Goal: Transaction & Acquisition: Purchase product/service

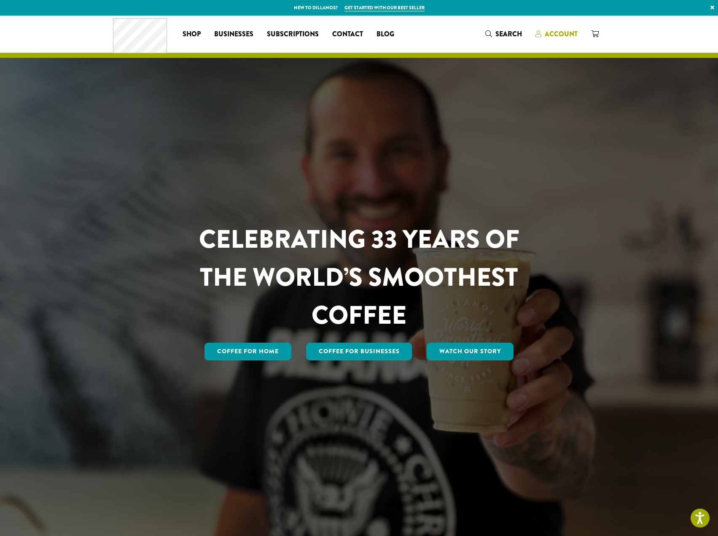
click at [565, 35] on span "Account" at bounding box center [561, 34] width 33 height 10
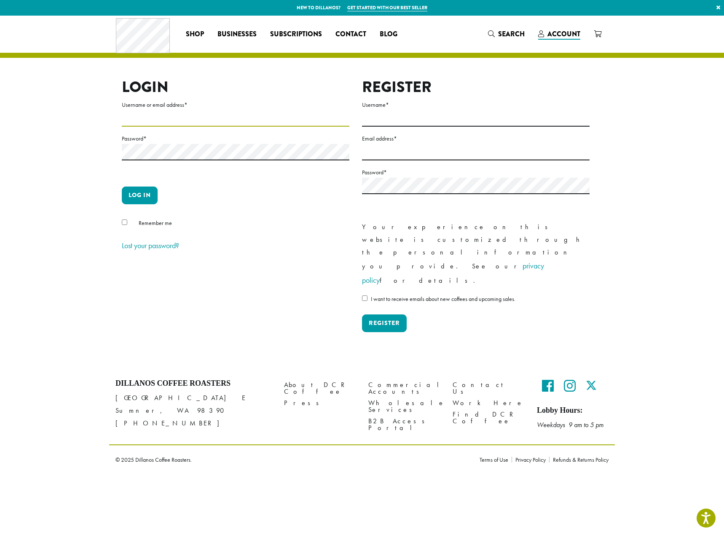
type input "**********"
click at [141, 193] on button "Log in" at bounding box center [140, 195] width 36 height 18
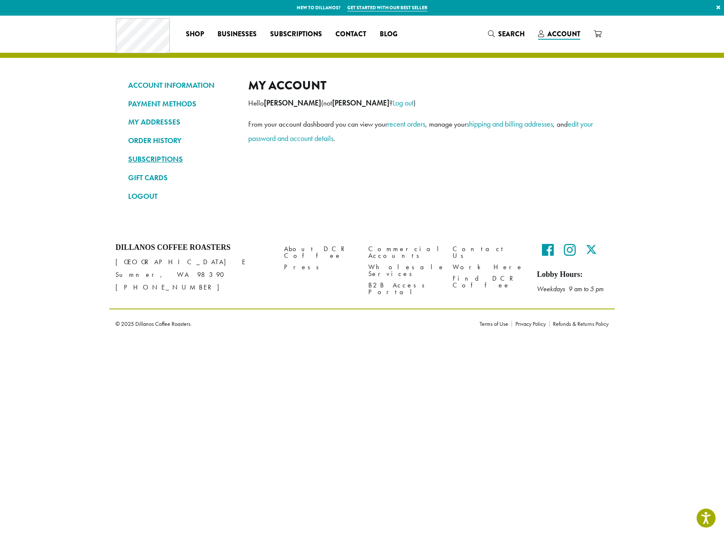
click at [160, 156] on link "SUBSCRIPTIONS" at bounding box center [182, 159] width 108 height 14
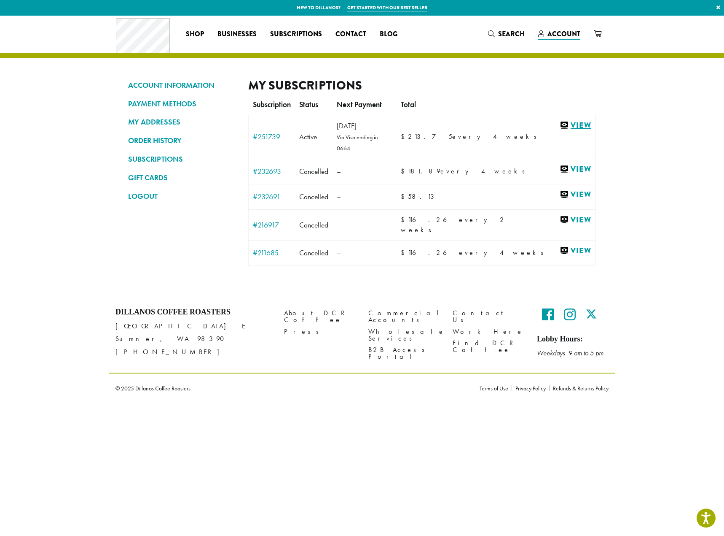
click at [569, 124] on link "View" at bounding box center [576, 125] width 32 height 11
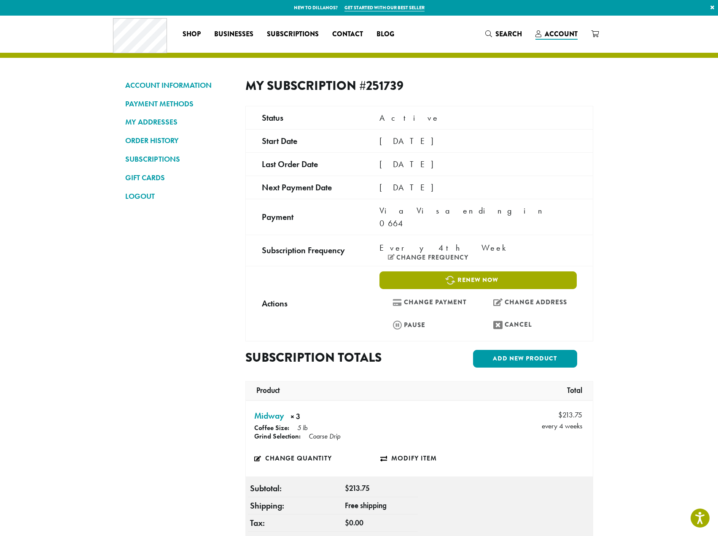
click at [484, 271] on link "Renew now" at bounding box center [478, 280] width 197 height 18
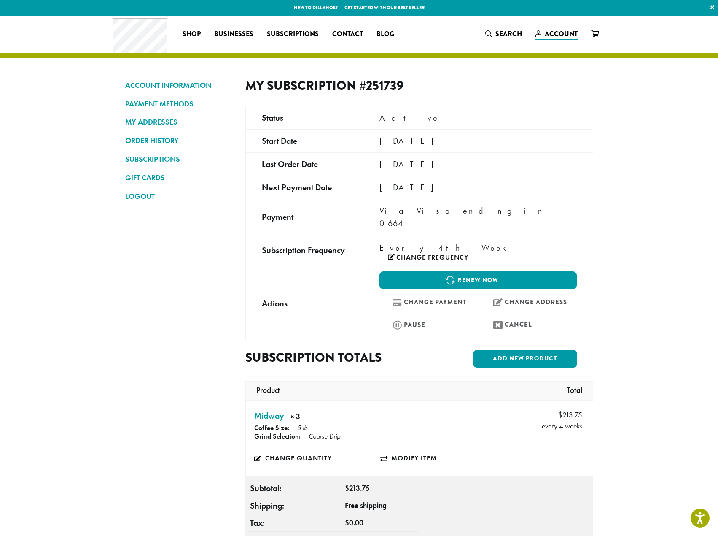
click at [469, 254] on link "Change frequency" at bounding box center [428, 257] width 81 height 7
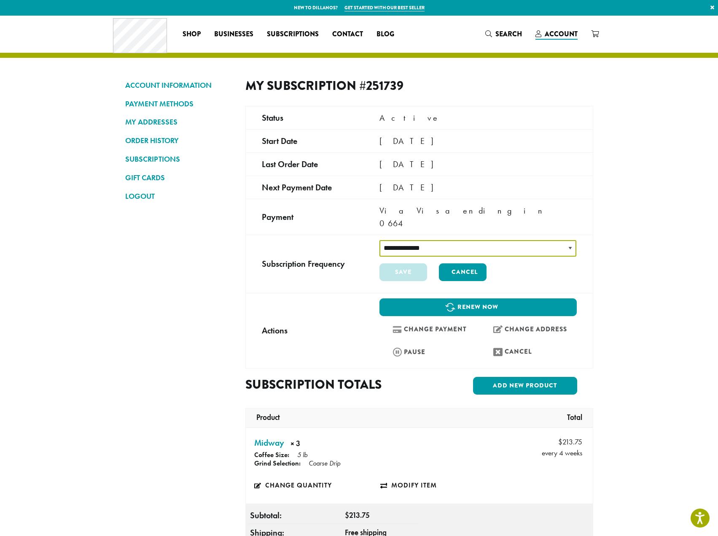
click at [496, 240] on select "**********" at bounding box center [478, 248] width 197 height 16
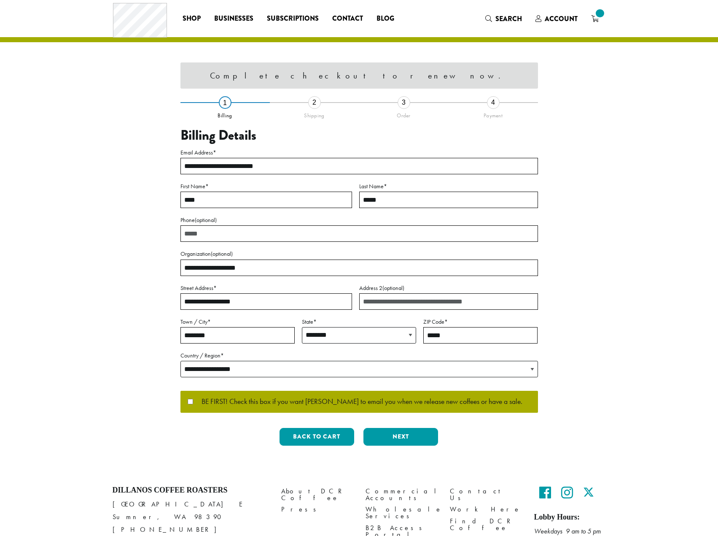
select select "**"
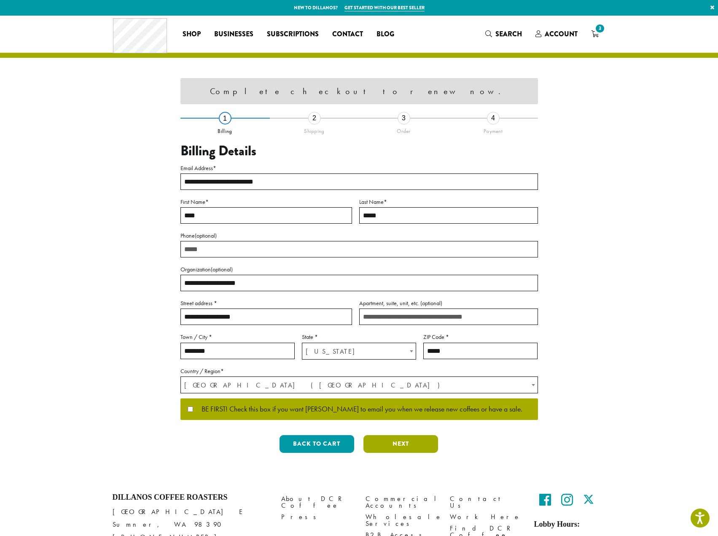
click at [416, 447] on button "Next" at bounding box center [401, 444] width 75 height 18
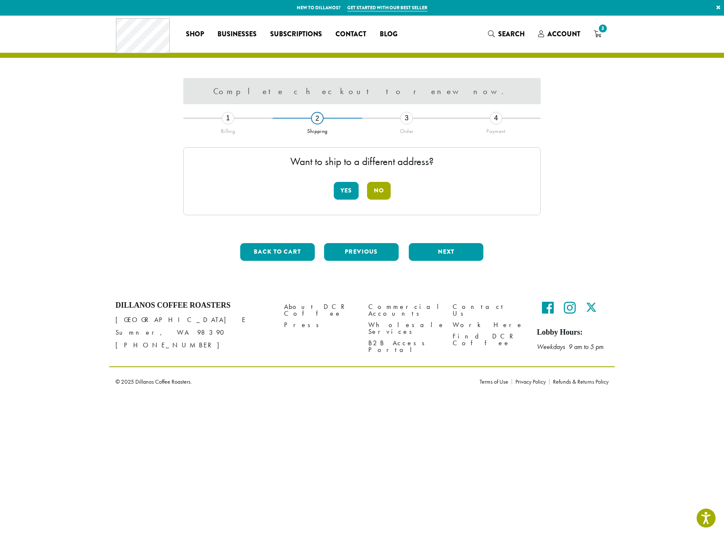
click at [385, 190] on button "No" at bounding box center [379, 191] width 24 height 18
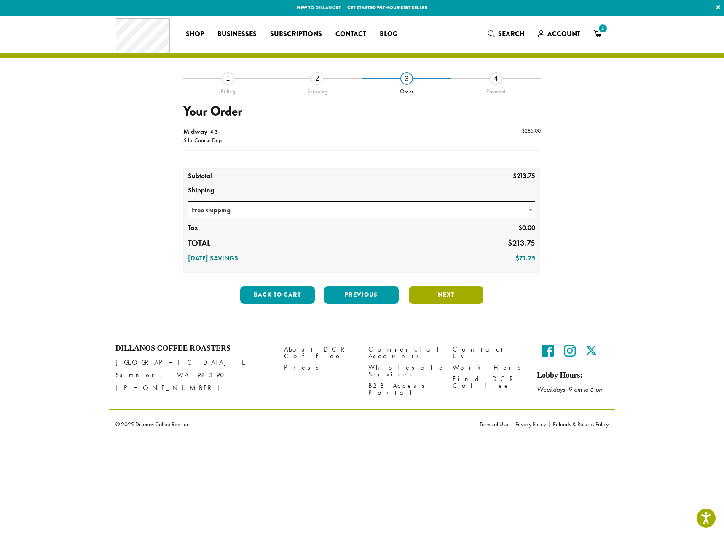
click at [425, 295] on button "Next" at bounding box center [446, 295] width 75 height 18
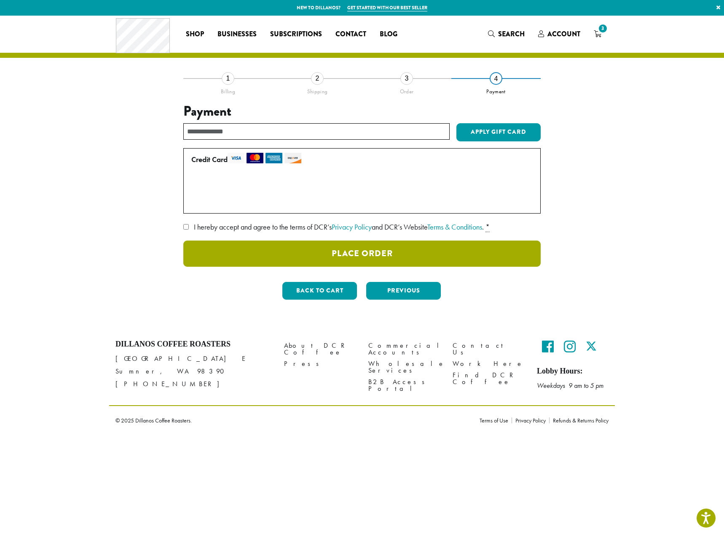
click at [299, 254] on button "Place Order" at bounding box center [362, 253] width 358 height 26
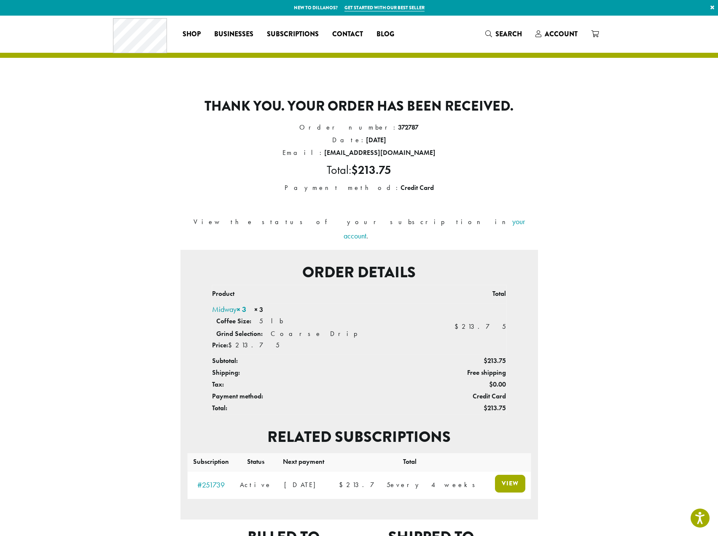
click at [513, 474] on link "View" at bounding box center [510, 483] width 30 height 18
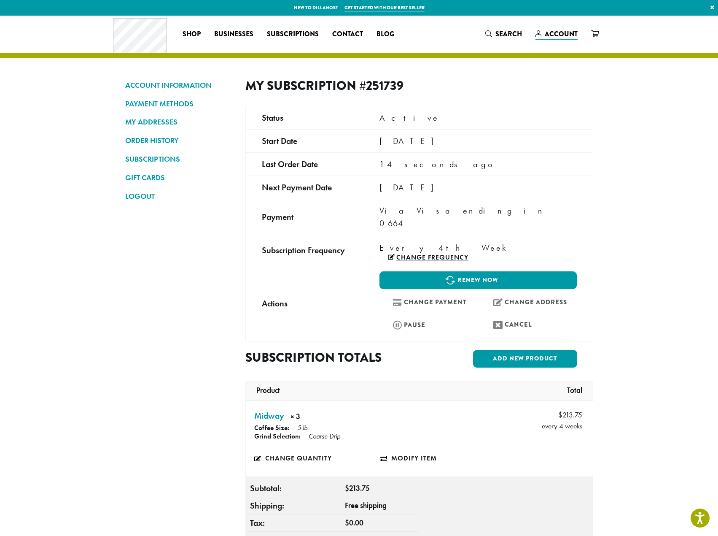
click at [469, 254] on link "Change frequency" at bounding box center [428, 257] width 81 height 7
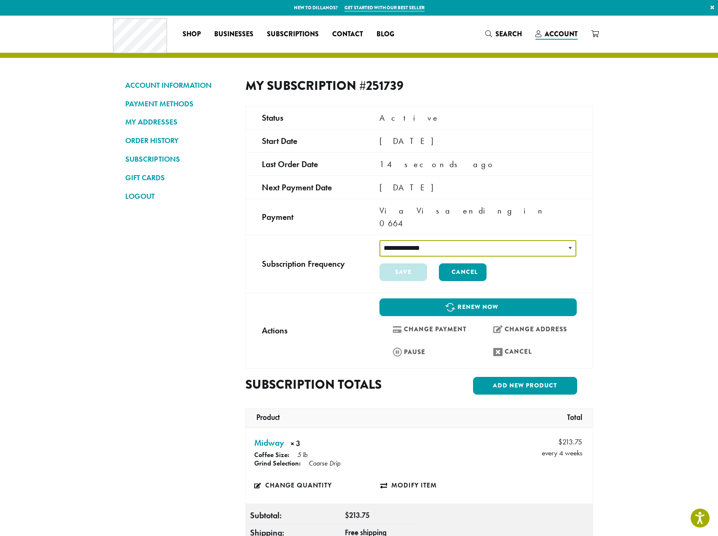
click at [496, 240] on select "**********" at bounding box center [478, 248] width 197 height 16
select select "******"
click at [380, 240] on select "**********" at bounding box center [478, 248] width 197 height 16
click at [419, 263] on button "Save" at bounding box center [404, 272] width 48 height 18
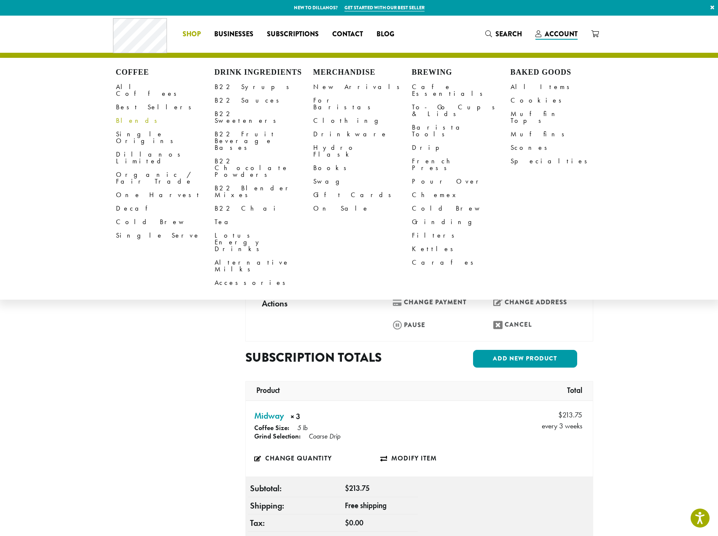
click at [202, 38] on li "Coffee All Coffees Best Sellers Blends Single Origins Dillanos Limited Organic …" at bounding box center [192, 33] width 32 height 13
click at [416, 141] on link "Drip" at bounding box center [461, 147] width 99 height 13
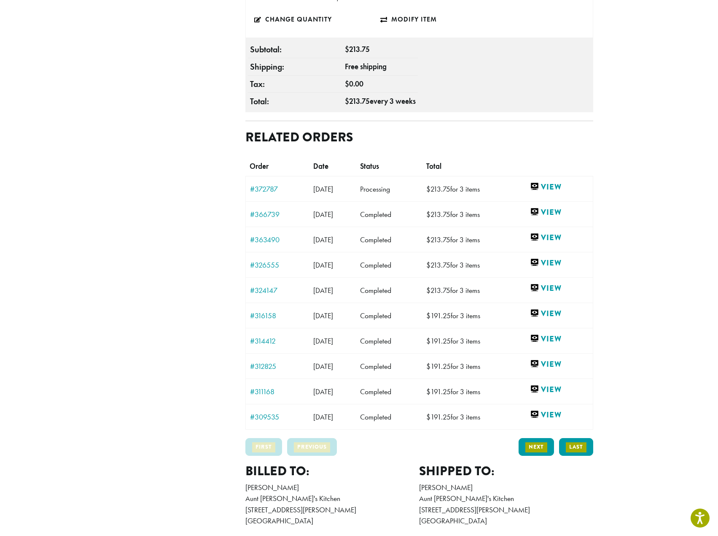
scroll to position [464, 0]
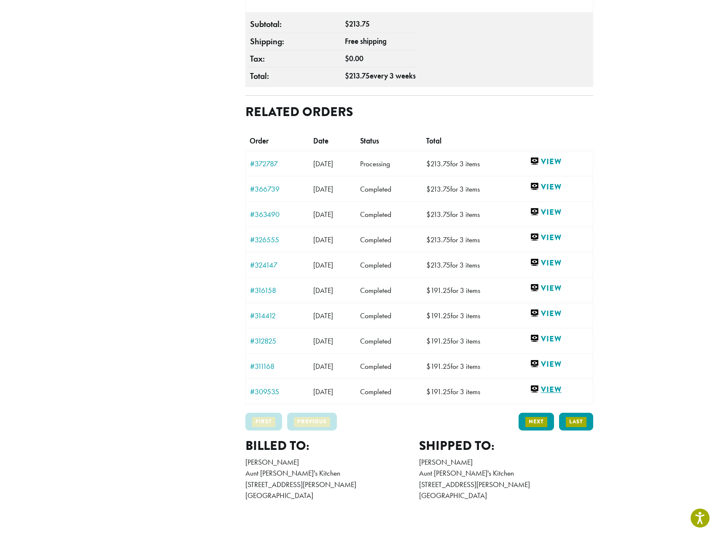
click at [560, 384] on link "View" at bounding box center [559, 389] width 59 height 11
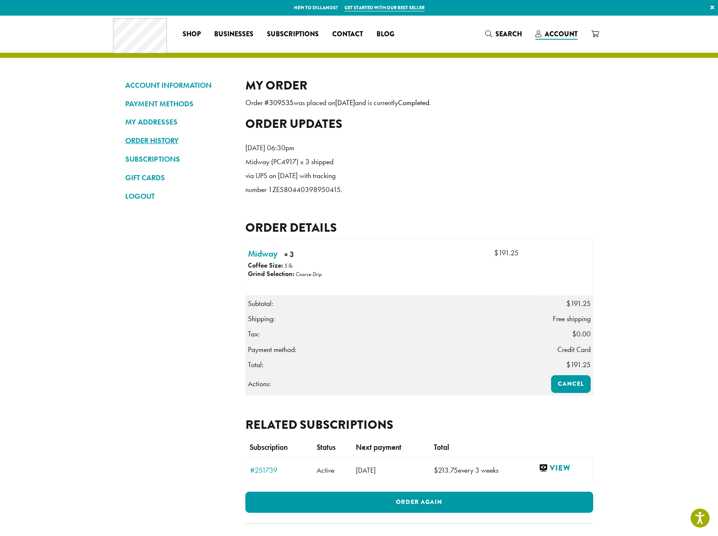
click at [172, 139] on link "ORDER HISTORY" at bounding box center [179, 140] width 108 height 14
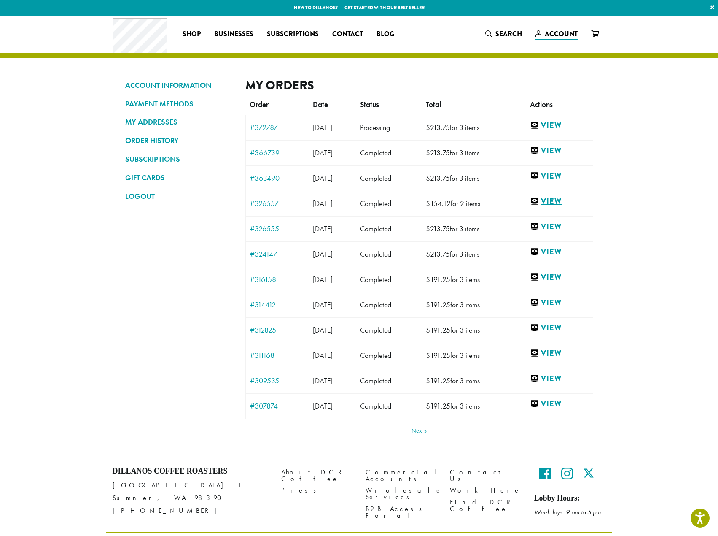
click at [570, 199] on link "View" at bounding box center [559, 201] width 58 height 11
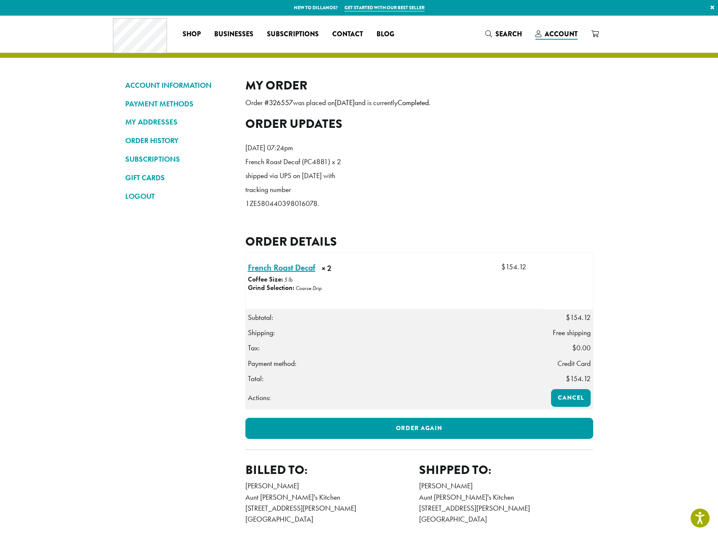
click at [288, 274] on link "French Roast Decaf × 2" at bounding box center [281, 267] width 67 height 13
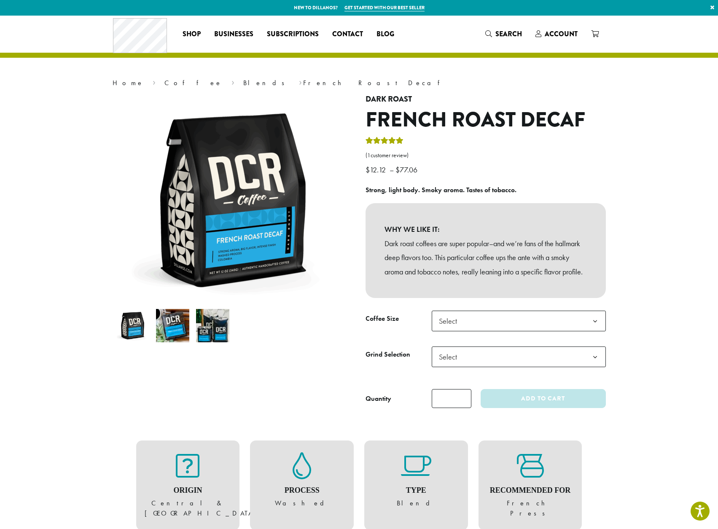
click at [575, 331] on span "Select" at bounding box center [519, 321] width 174 height 21
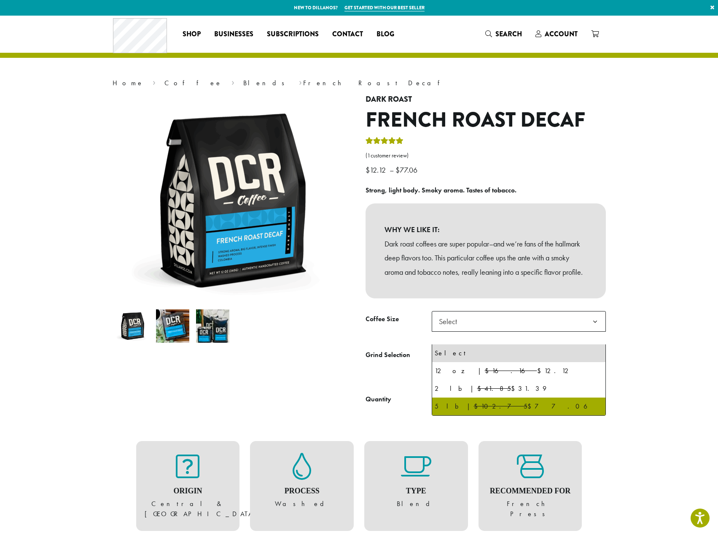
select select "**********"
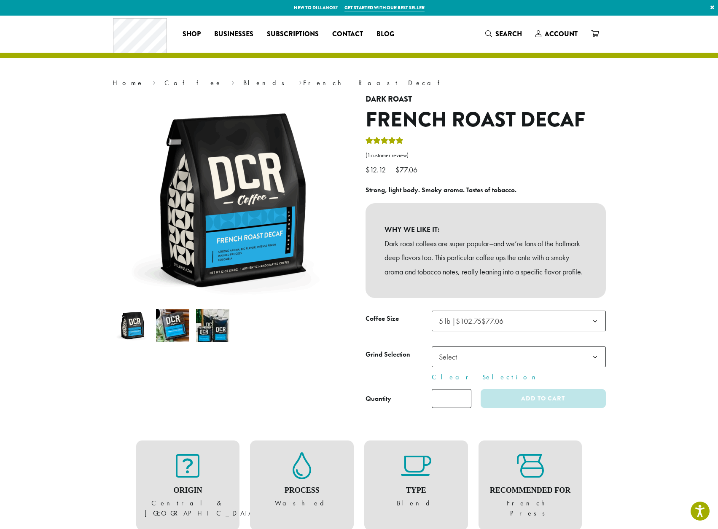
click at [504, 367] on span "Select" at bounding box center [519, 357] width 174 height 21
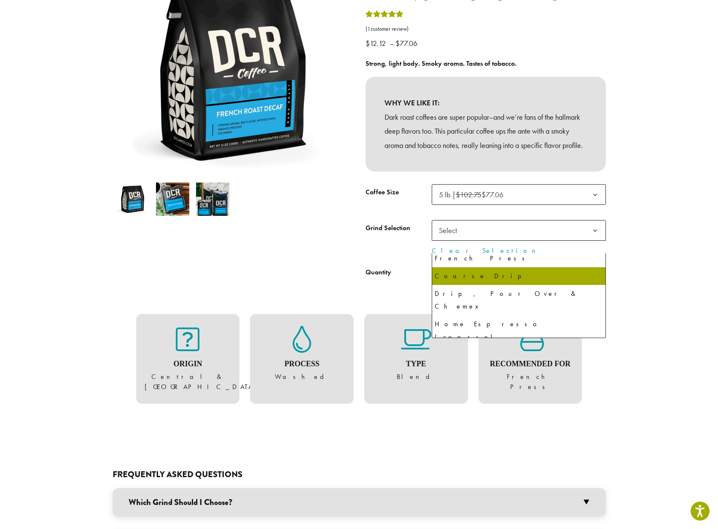
scroll to position [58, 0]
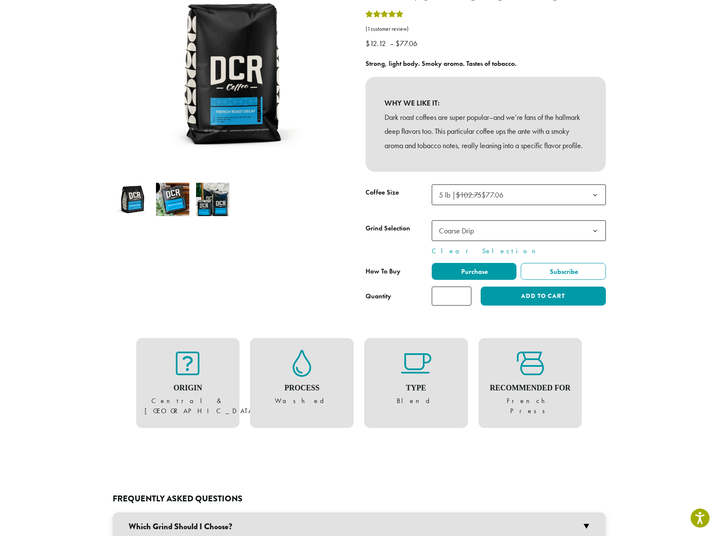
click at [555, 232] on tbody "**********" at bounding box center [486, 220] width 240 height 72
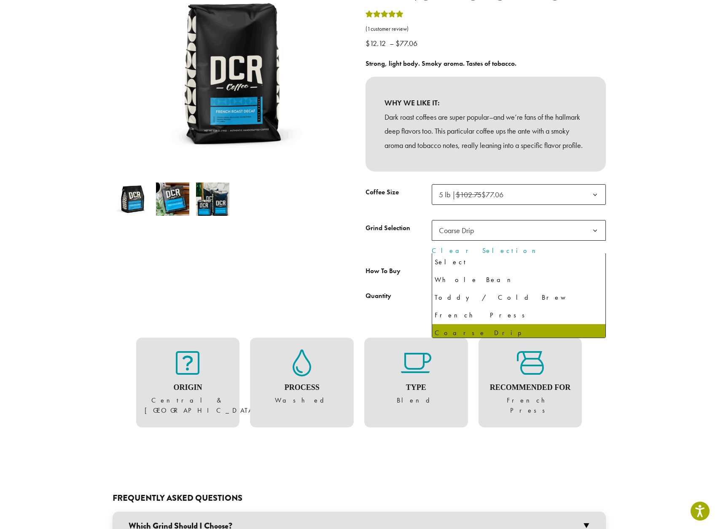
click at [554, 241] on span "Coarse Drip" at bounding box center [519, 230] width 174 height 21
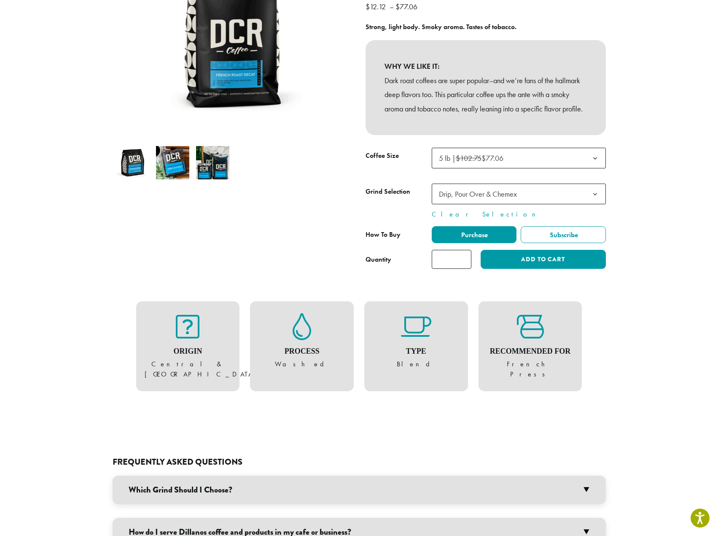
scroll to position [380, 0]
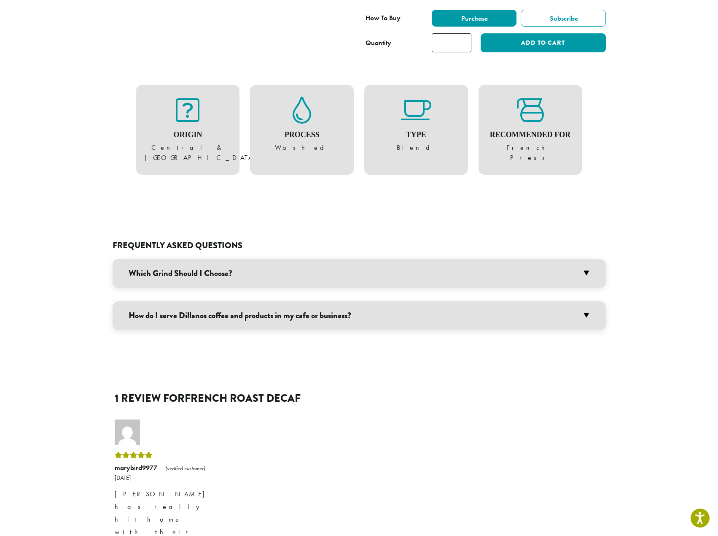
click at [576, 269] on h3 "Which Grind Should I Choose?" at bounding box center [359, 273] width 493 height 29
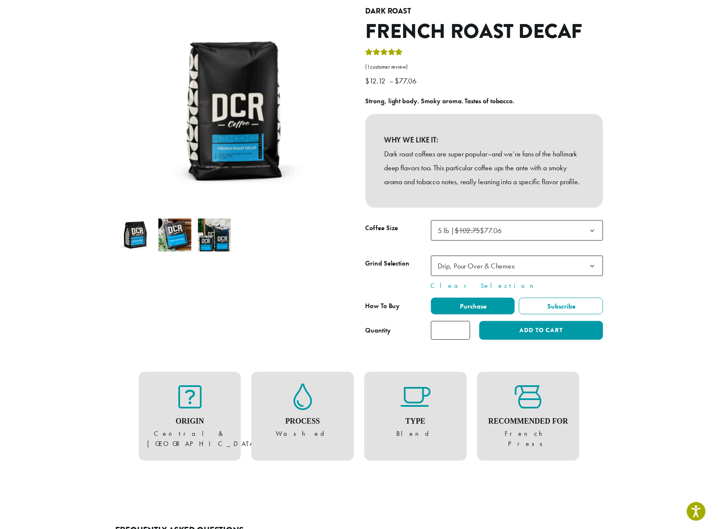
scroll to position [84, 0]
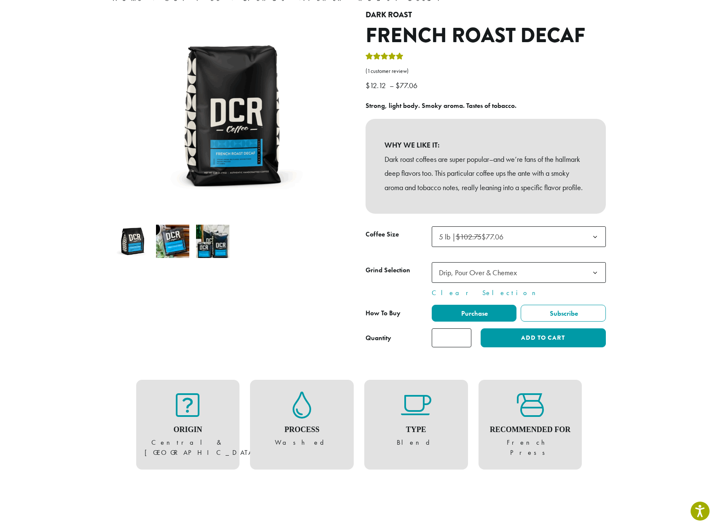
click at [575, 281] on span "Drip, Pour Over & Chemex" at bounding box center [519, 272] width 174 height 21
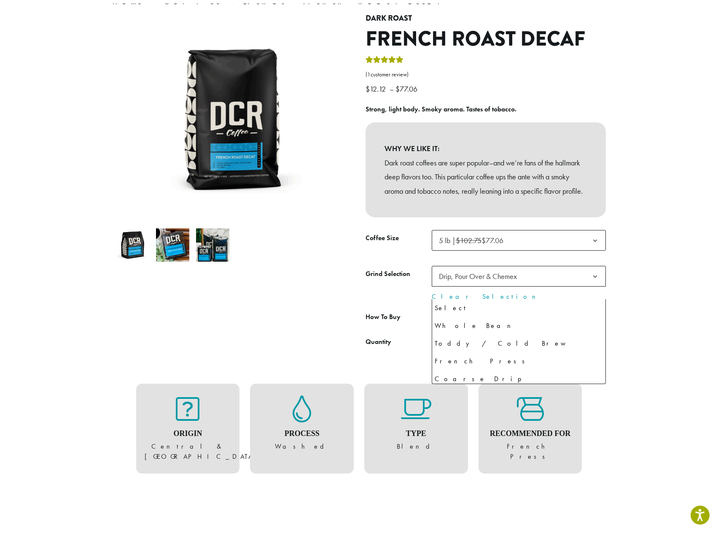
scroll to position [58, 0]
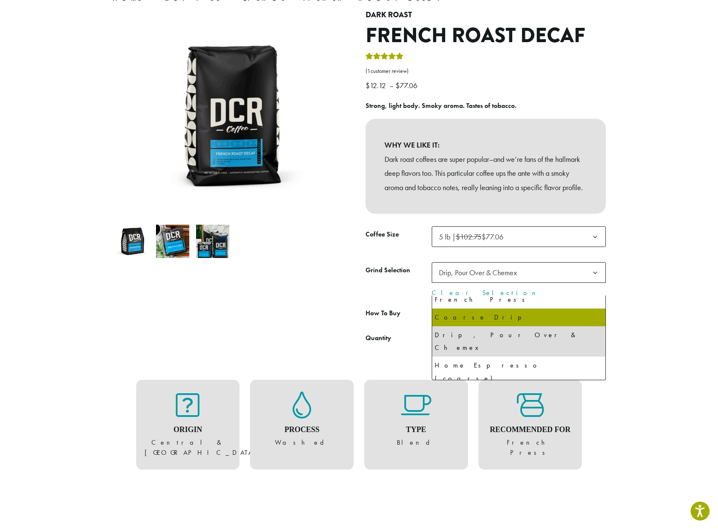
select select "**********"
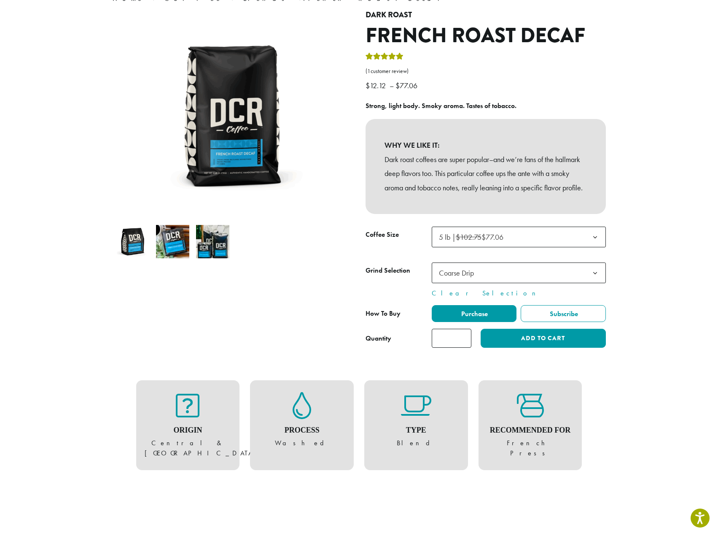
type input "*"
click at [465, 347] on input "*" at bounding box center [452, 337] width 40 height 19
click at [500, 347] on button "Add to cart" at bounding box center [543, 337] width 125 height 19
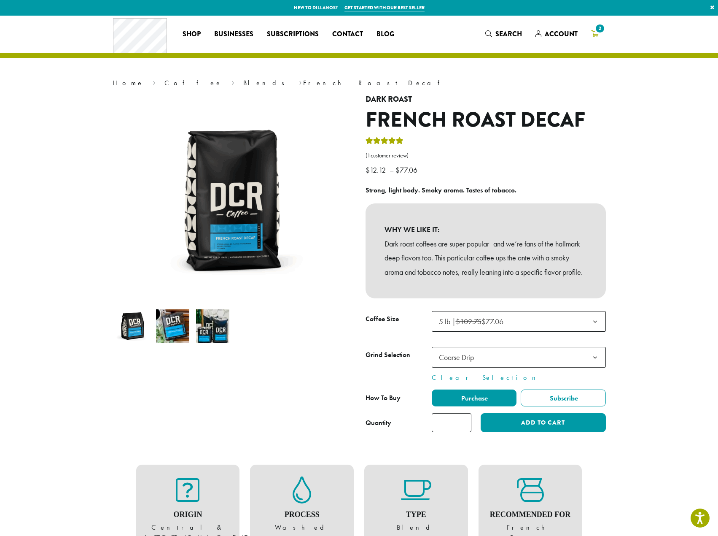
click at [598, 38] on link "2" at bounding box center [594, 34] width 21 height 14
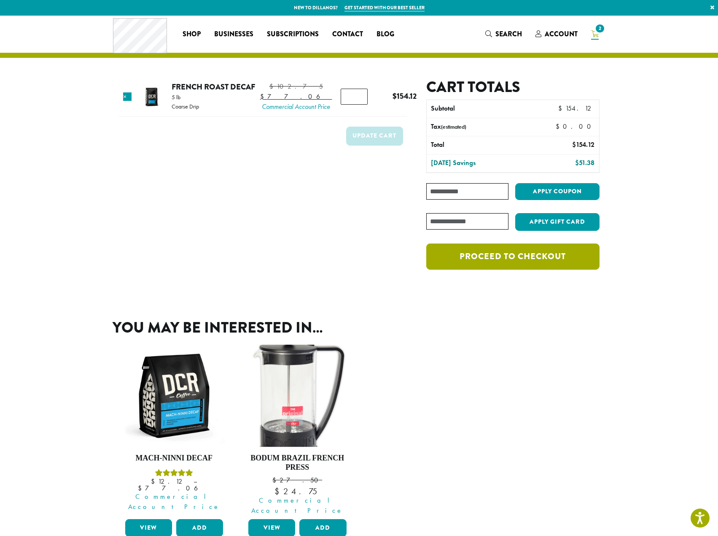
click at [555, 251] on link "Proceed to checkout" at bounding box center [512, 256] width 173 height 26
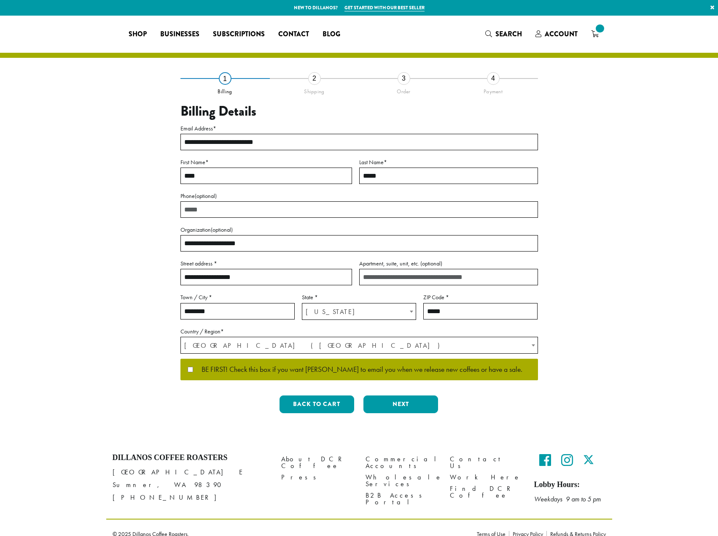
select select "**"
click at [404, 407] on button "Next" at bounding box center [401, 404] width 75 height 18
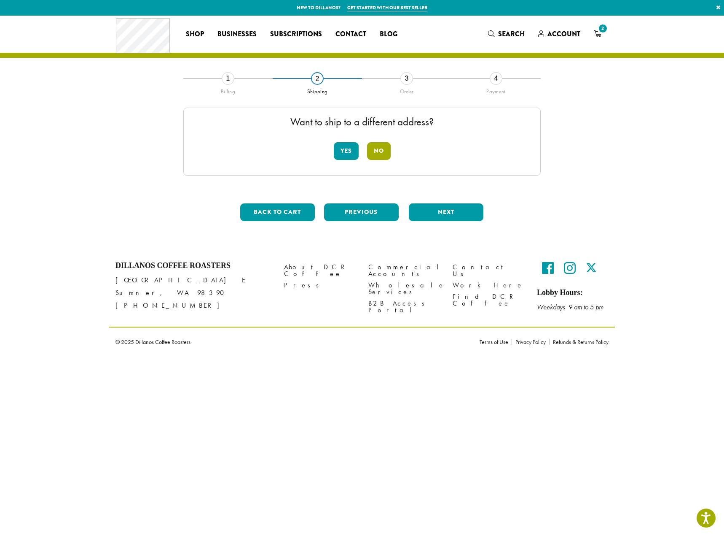
click at [386, 149] on button "No" at bounding box center [379, 151] width 24 height 18
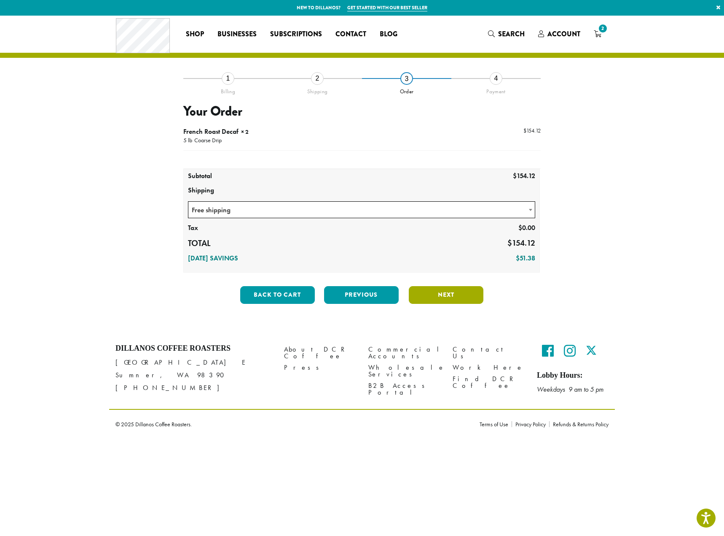
click at [458, 298] on button "Next" at bounding box center [446, 295] width 75 height 18
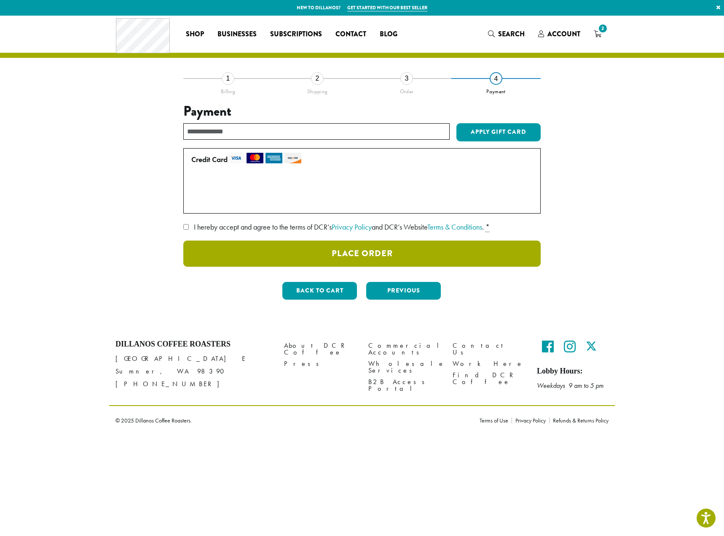
click at [311, 254] on button "Place Order" at bounding box center [362, 253] width 358 height 26
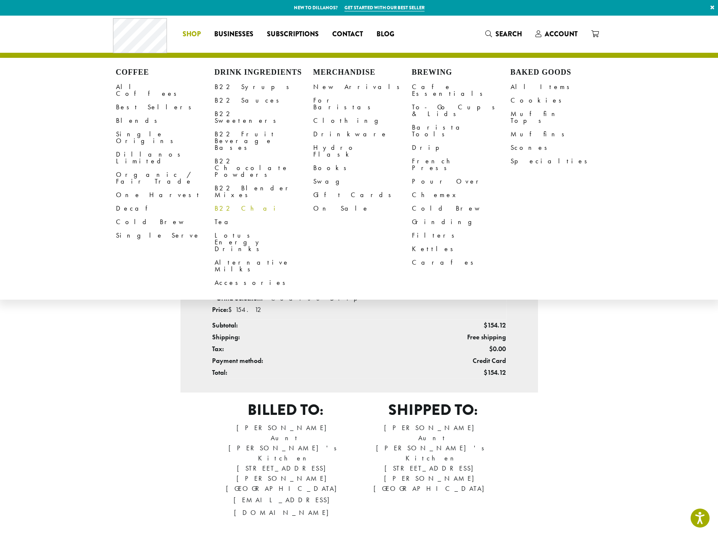
click at [232, 202] on link "B22 Chai" at bounding box center [264, 208] width 99 height 13
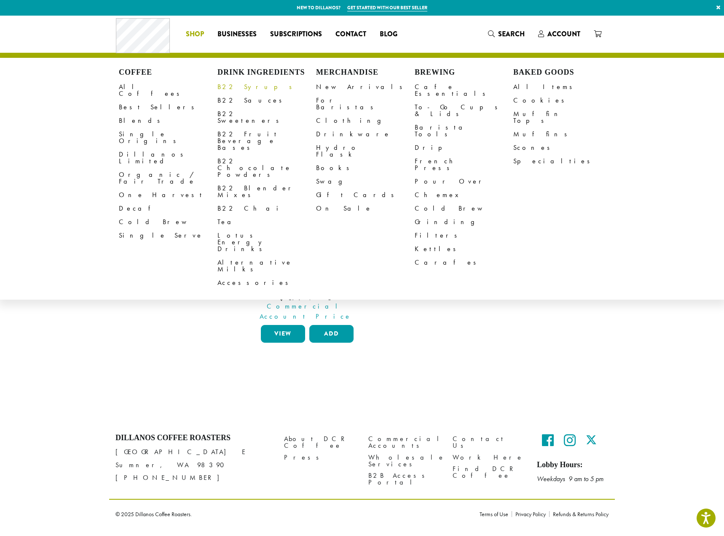
click at [233, 90] on link "B22 Syrups" at bounding box center [267, 86] width 99 height 13
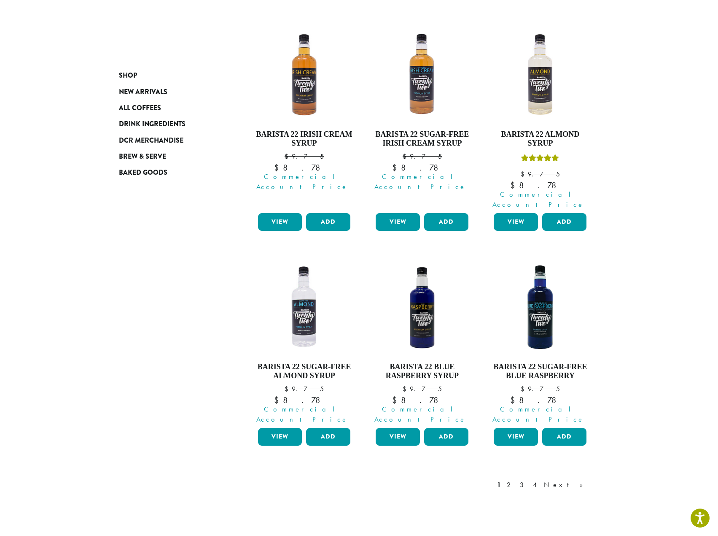
scroll to position [633, 0]
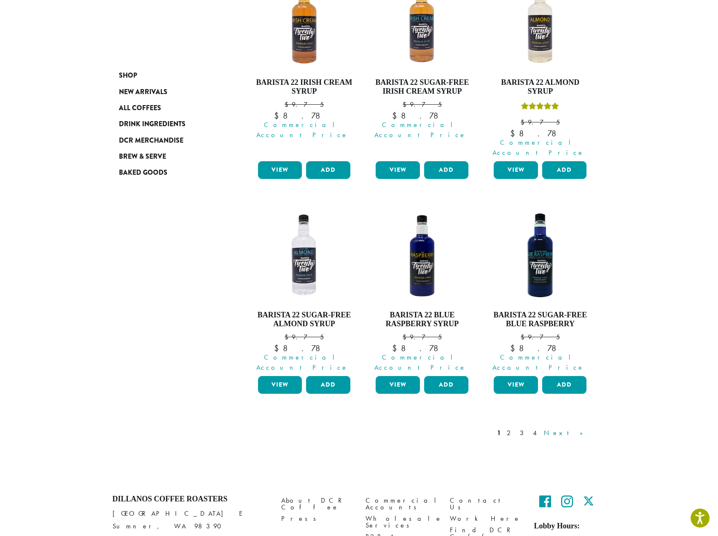
click at [582, 428] on link "Next »" at bounding box center [566, 433] width 48 height 10
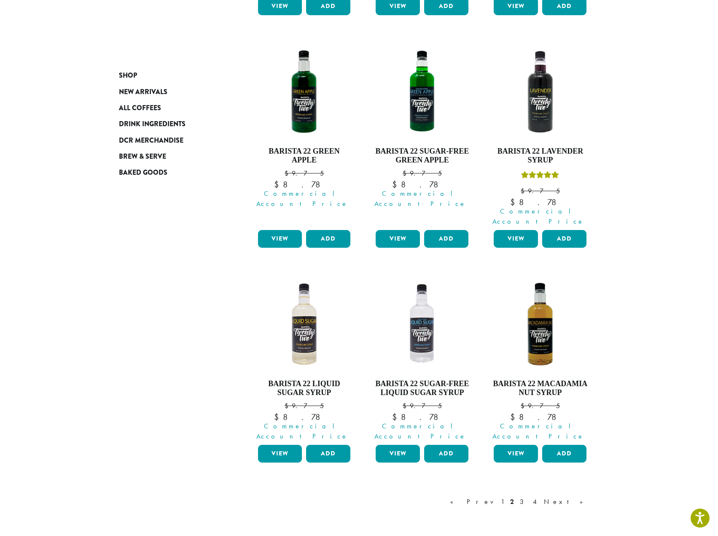
scroll to position [558, 0]
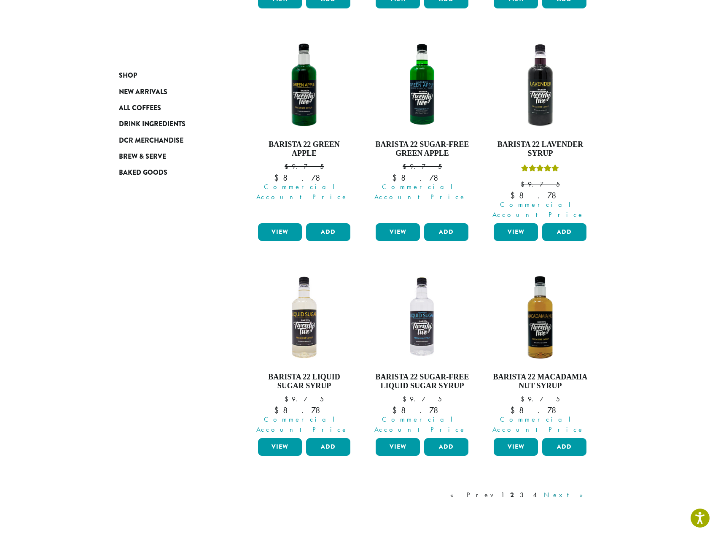
click at [583, 490] on link "Next »" at bounding box center [566, 495] width 48 height 10
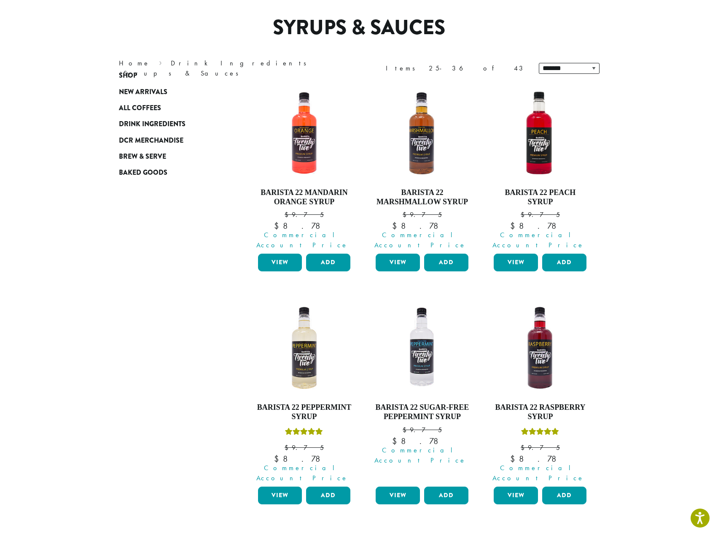
scroll to position [52, 0]
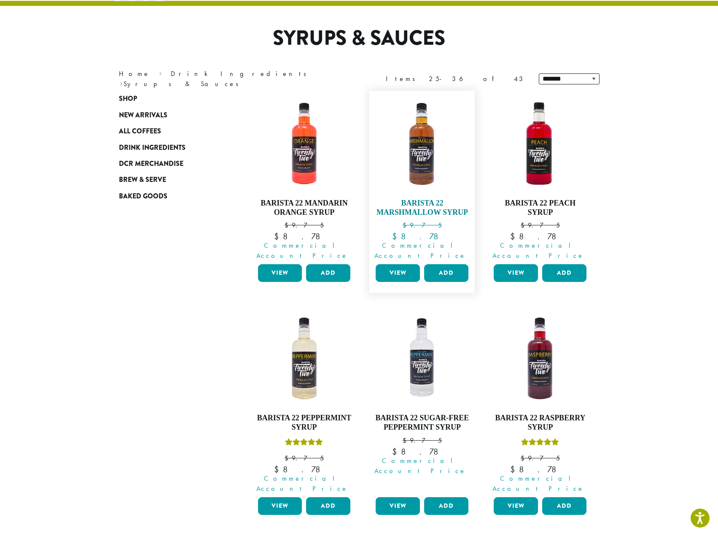
click at [408, 159] on img at bounding box center [422, 143] width 97 height 97
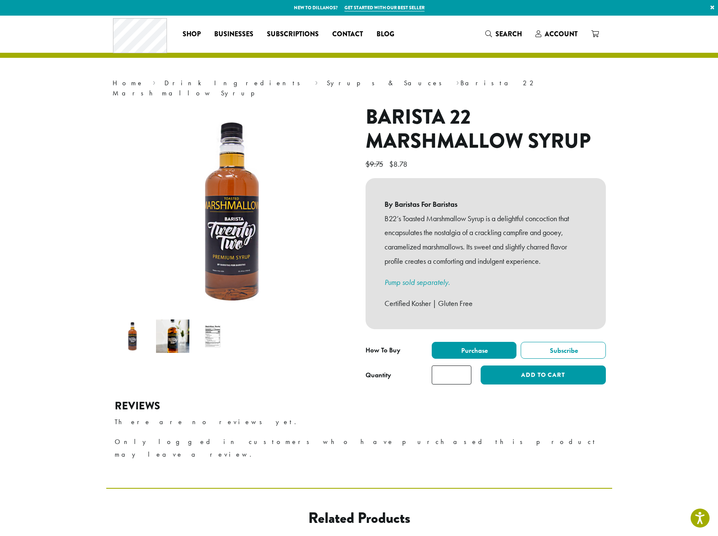
click at [175, 335] on img at bounding box center [172, 335] width 33 height 33
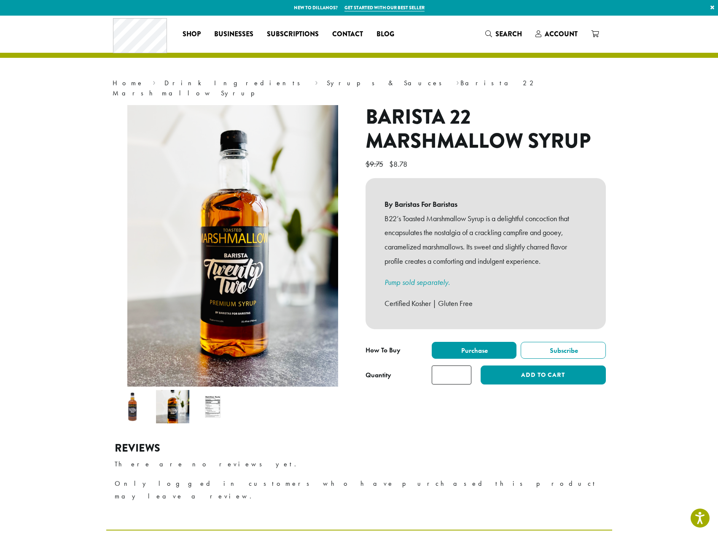
click at [214, 393] on img at bounding box center [212, 406] width 33 height 33
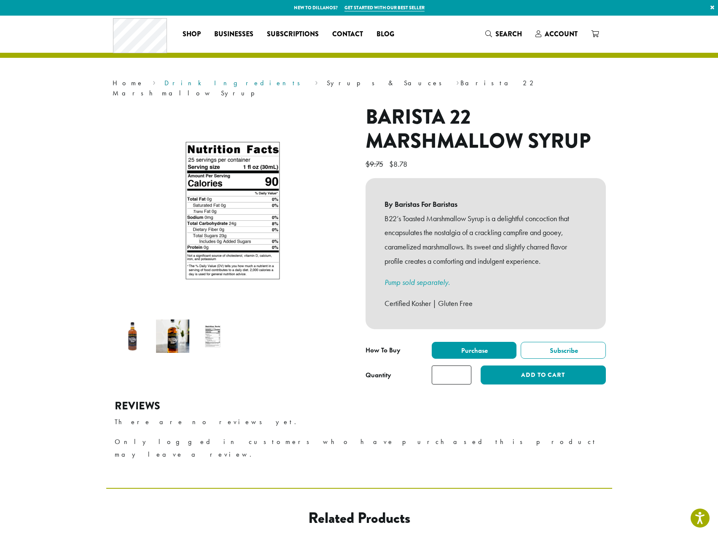
click at [164, 82] on link "Drink Ingredients" at bounding box center [234, 82] width 141 height 9
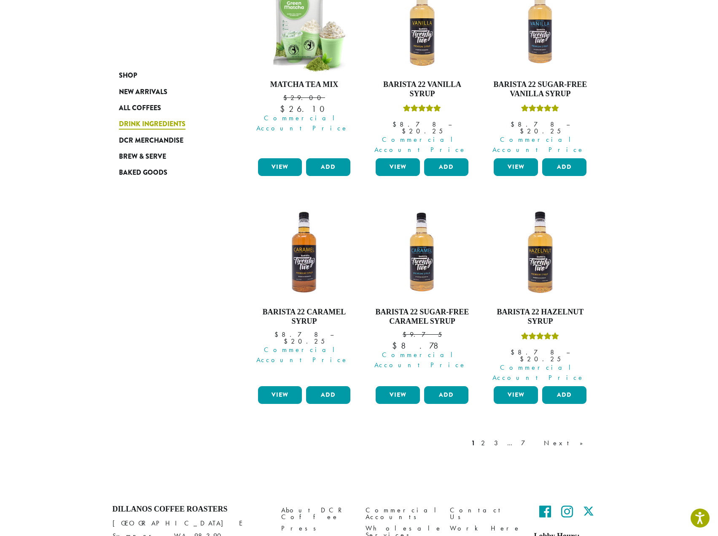
scroll to position [619, 0]
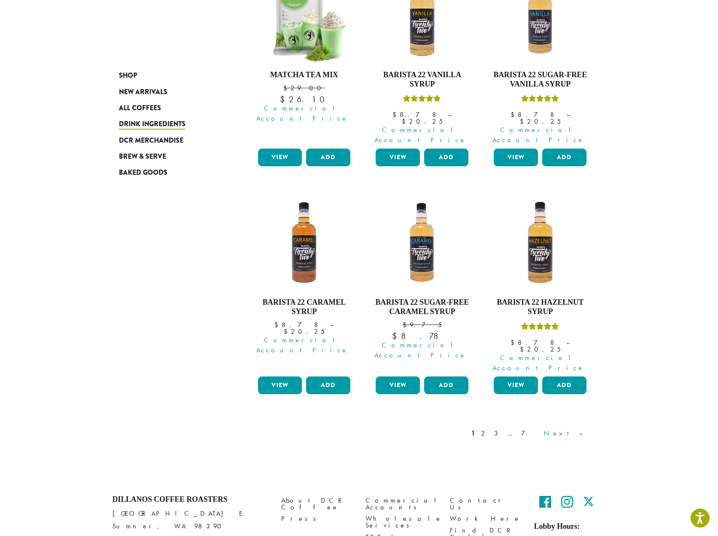
click at [581, 428] on link "Next »" at bounding box center [566, 433] width 48 height 10
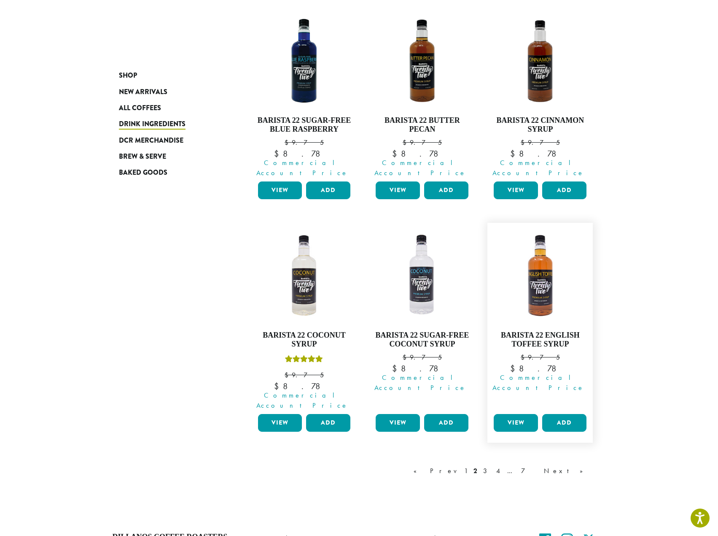
scroll to position [600, 0]
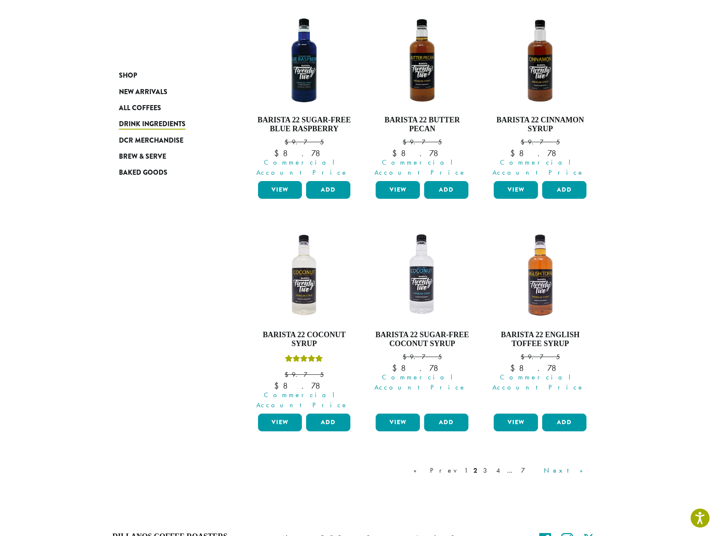
click at [581, 465] on link "Next »" at bounding box center [566, 470] width 48 height 10
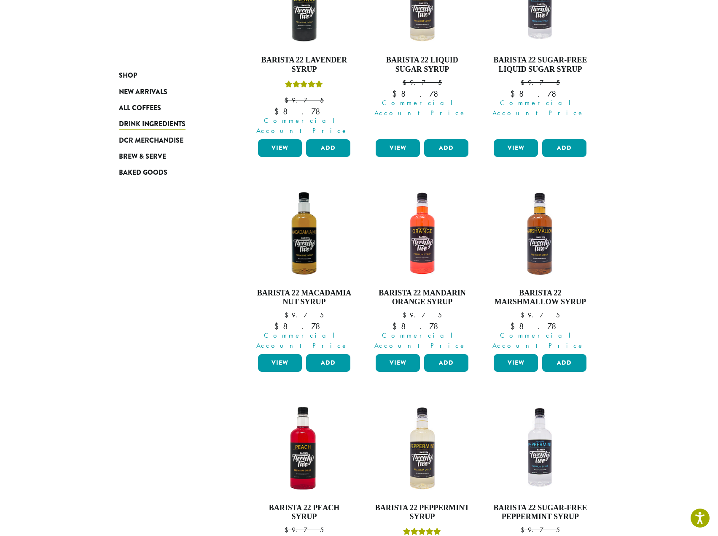
scroll to position [633, 0]
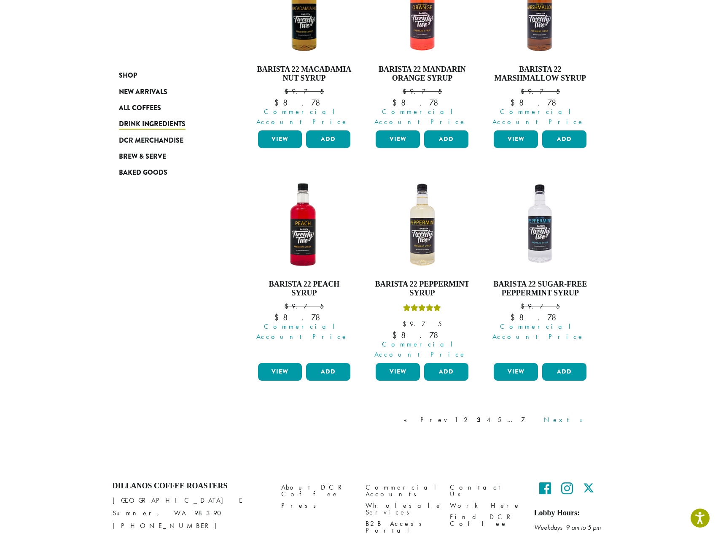
click at [579, 415] on link "Next »" at bounding box center [566, 420] width 48 height 10
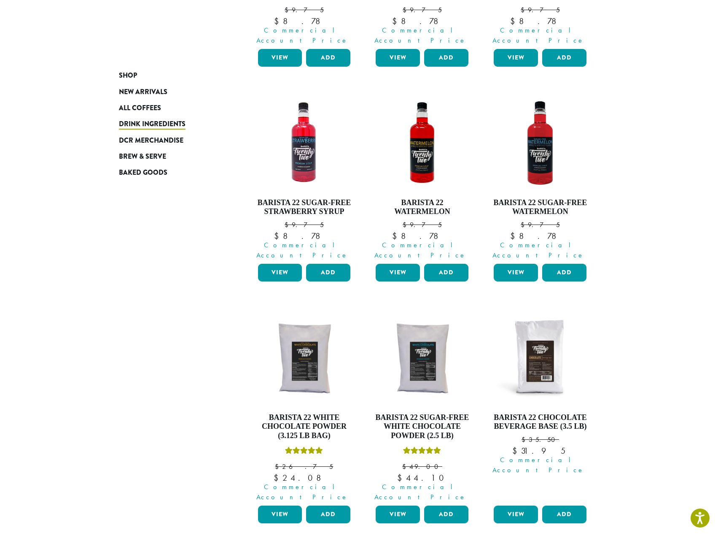
scroll to position [558, 0]
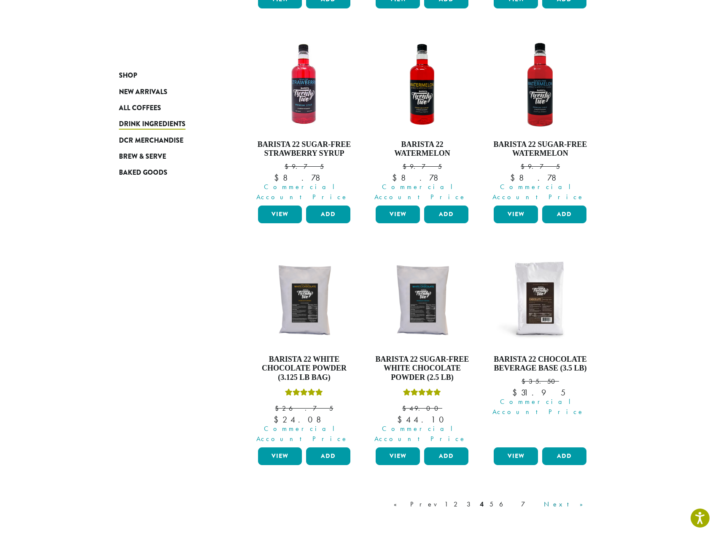
click at [576, 499] on link "Next »" at bounding box center [566, 504] width 48 height 10
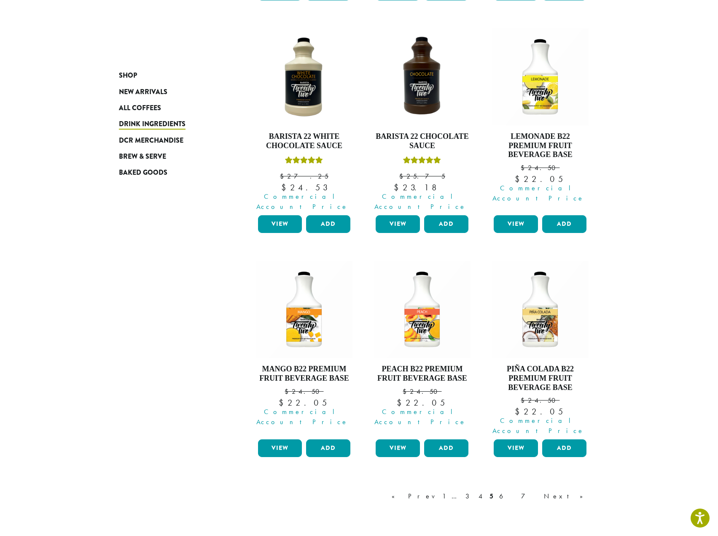
scroll to position [669, 0]
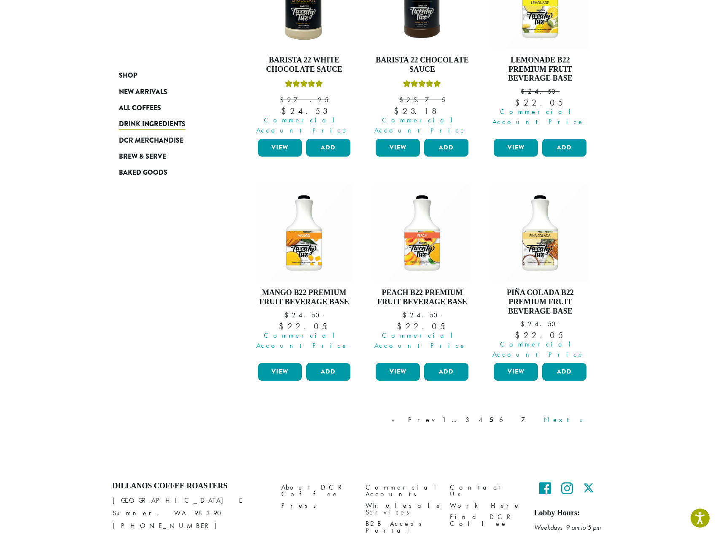
click at [580, 415] on link "Next »" at bounding box center [566, 420] width 48 height 10
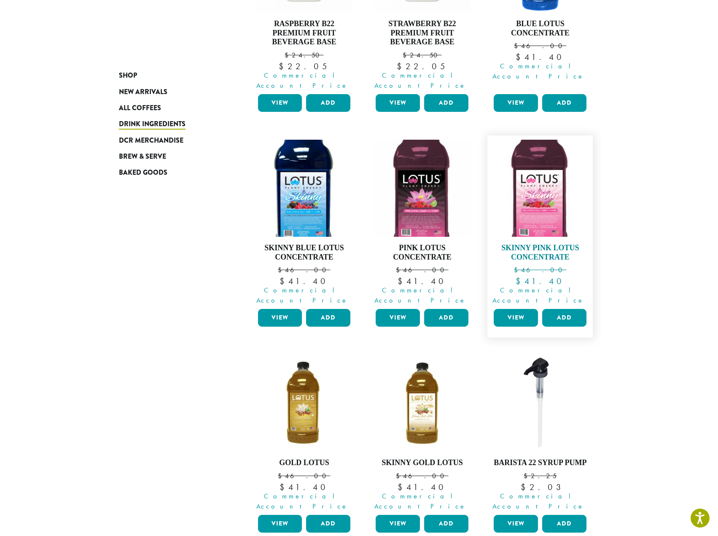
scroll to position [305, 0]
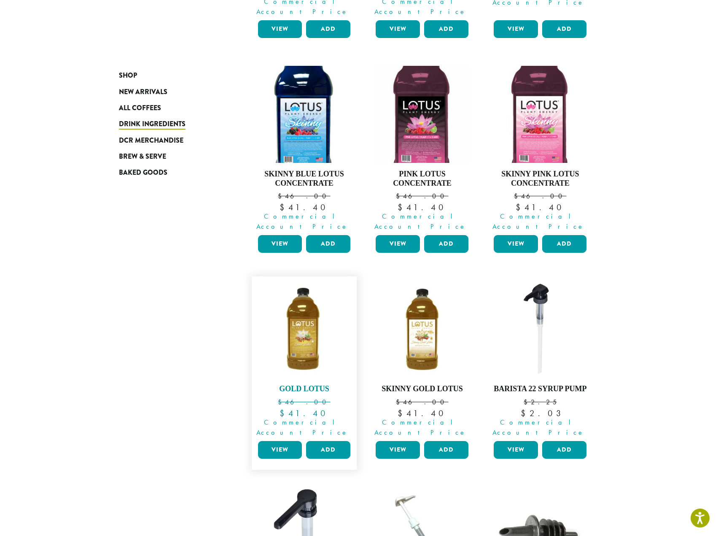
click at [312, 303] on img at bounding box center [304, 328] width 97 height 97
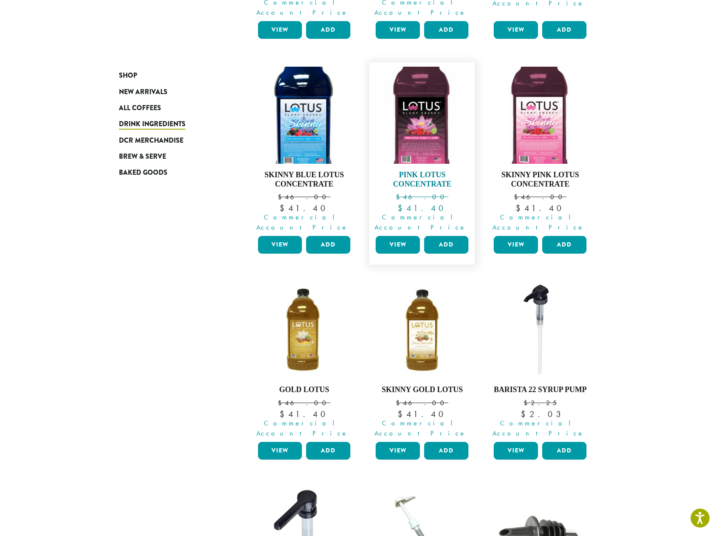
click at [413, 102] on img at bounding box center [422, 115] width 97 height 97
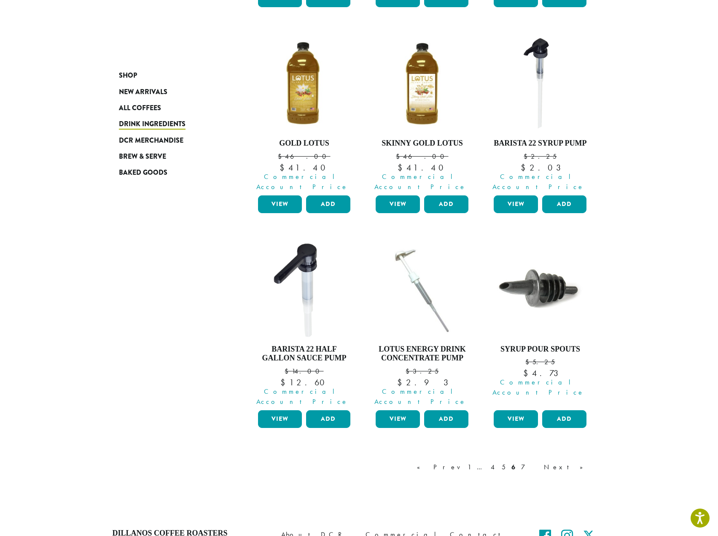
scroll to position [556, 0]
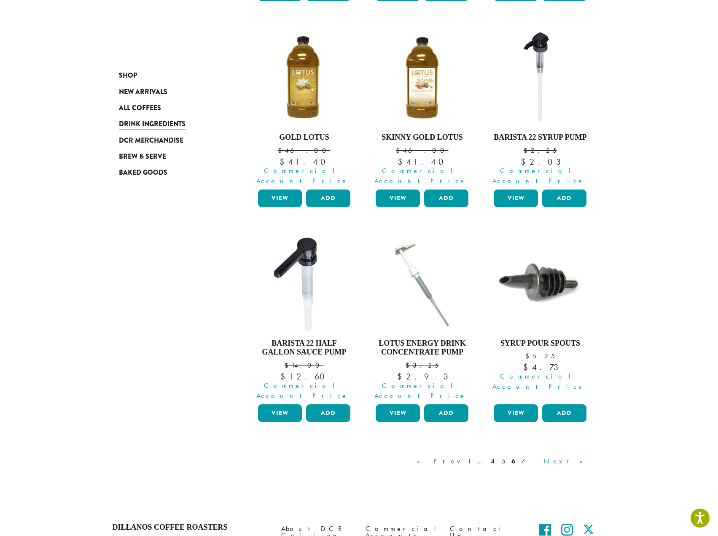
click at [577, 456] on link "Next »" at bounding box center [566, 461] width 48 height 10
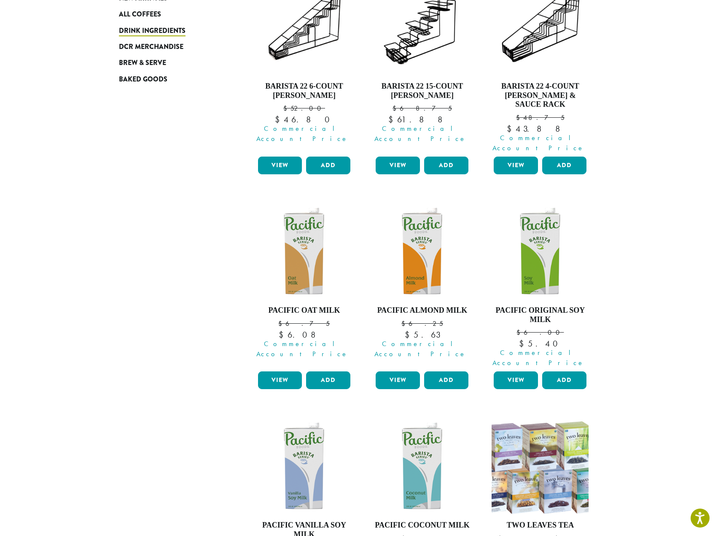
scroll to position [305, 0]
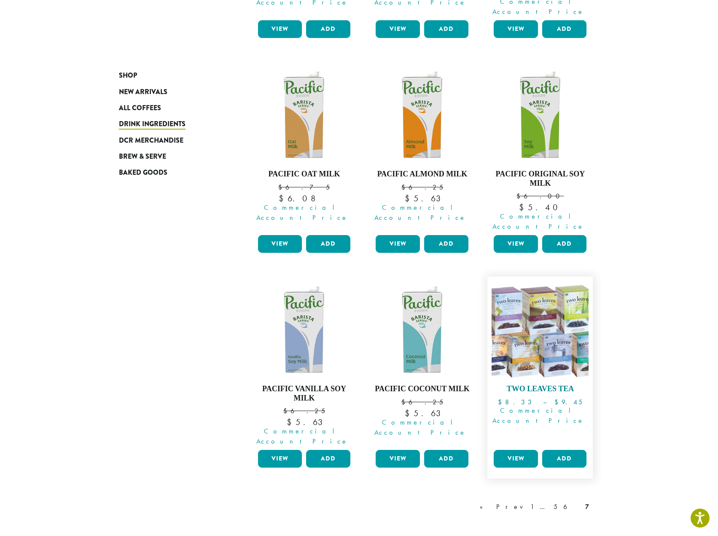
click at [559, 280] on img at bounding box center [540, 328] width 97 height 97
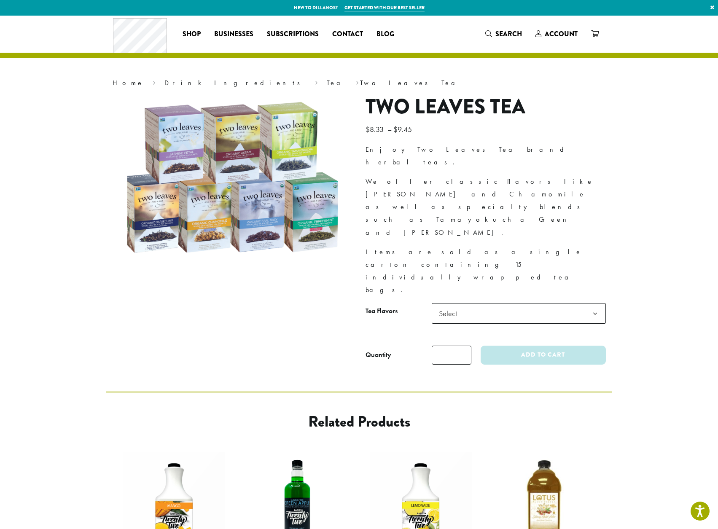
click at [530, 303] on span "Select" at bounding box center [519, 313] width 174 height 21
